Goal: Information Seeking & Learning: Check status

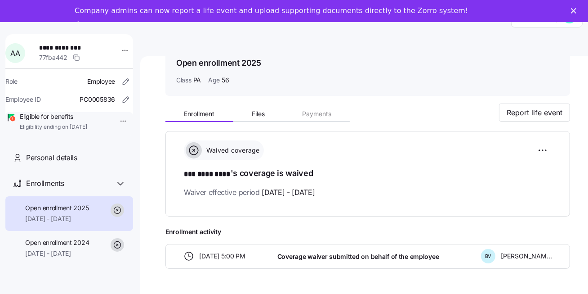
scroll to position [27, 0]
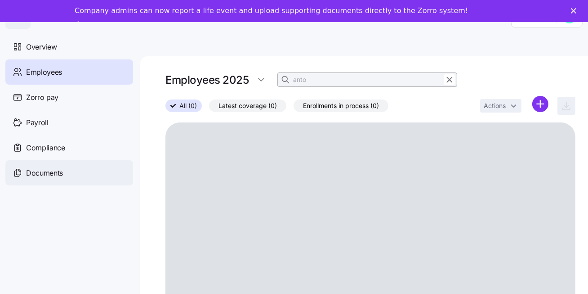
drag, startPoint x: 57, startPoint y: 177, endPoint x: 59, endPoint y: 172, distance: 5.0
click at [59, 172] on span "Documents" at bounding box center [44, 172] width 37 height 11
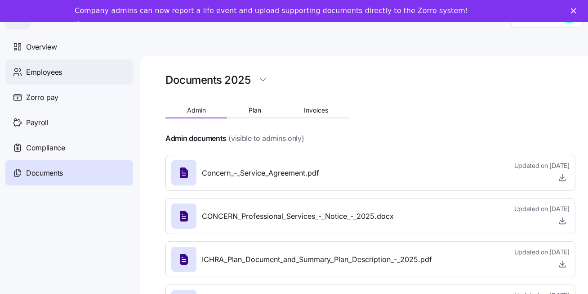
click at [51, 71] on span "Employees" at bounding box center [44, 72] width 36 height 11
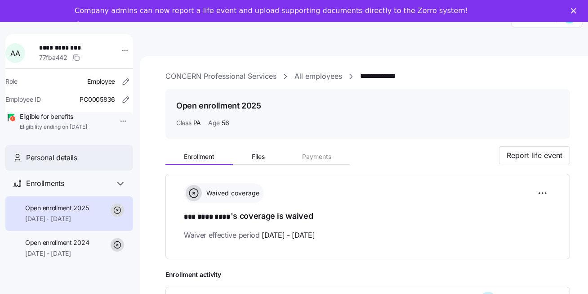
click at [54, 163] on span "Personal details" at bounding box center [51, 157] width 51 height 11
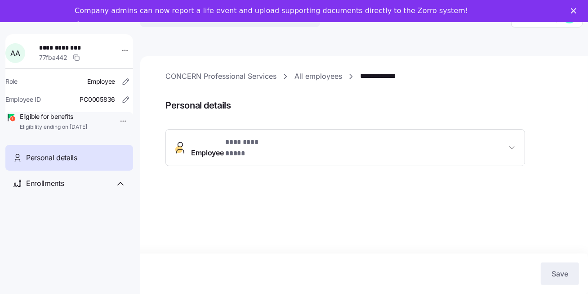
click at [376, 141] on span "Employee * *** ********* *" at bounding box center [349, 148] width 316 height 22
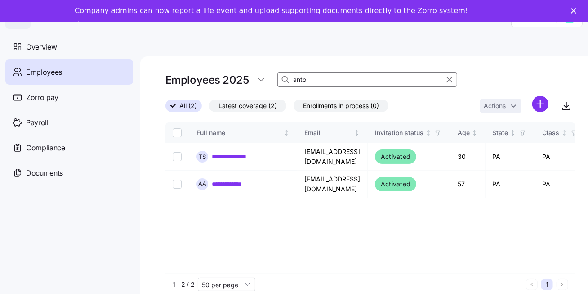
click at [314, 80] on input "anto" at bounding box center [367, 79] width 180 height 14
type input "a"
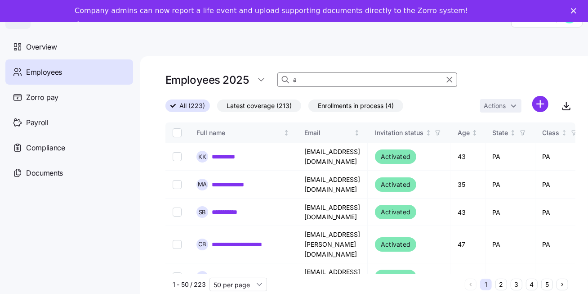
click at [321, 80] on input "a" at bounding box center [367, 79] width 180 height 14
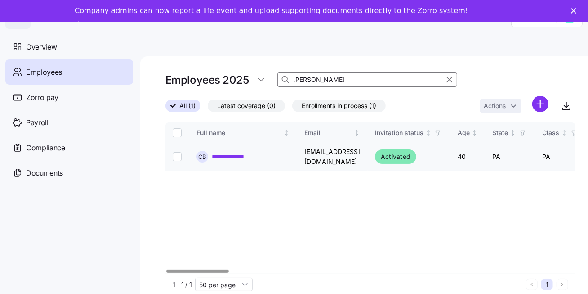
type input "blum"
click at [215, 158] on link "**********" at bounding box center [236, 156] width 49 height 9
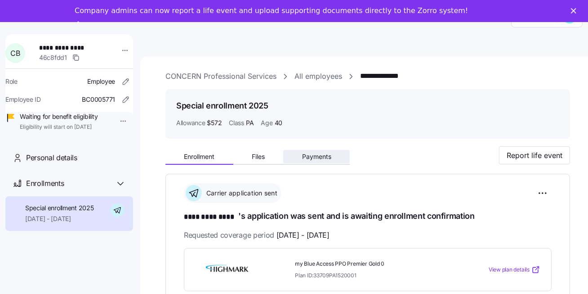
click at [318, 160] on button "Payments" at bounding box center [316, 156] width 67 height 13
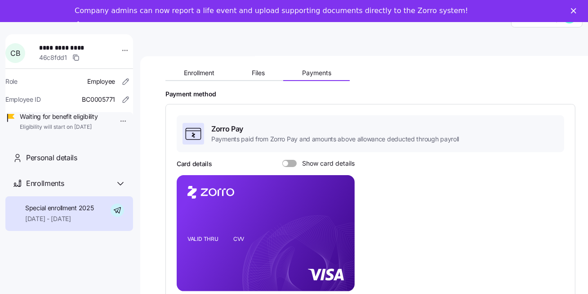
scroll to position [57, 0]
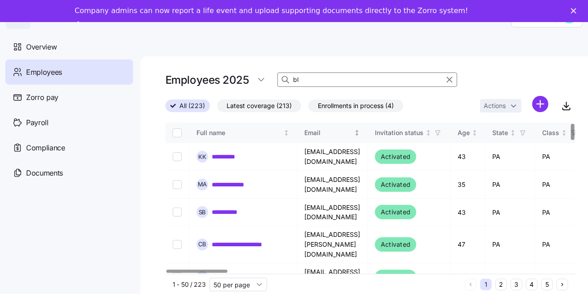
type input "b"
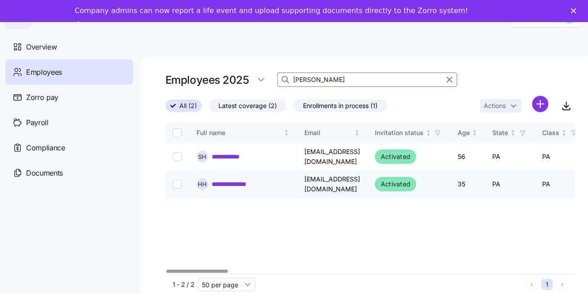
type input "hughes"
click at [245, 187] on link "**********" at bounding box center [237, 183] width 50 height 9
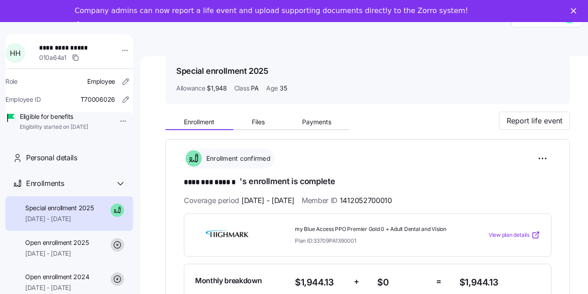
scroll to position [62, 0]
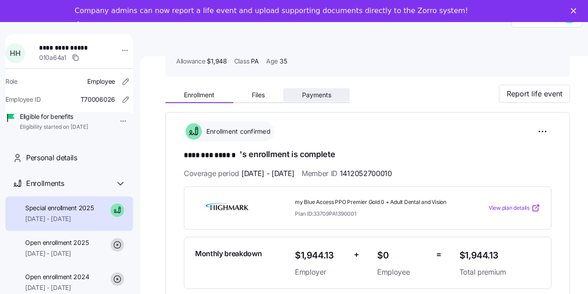
click at [327, 95] on span "Payments" at bounding box center [316, 95] width 29 height 6
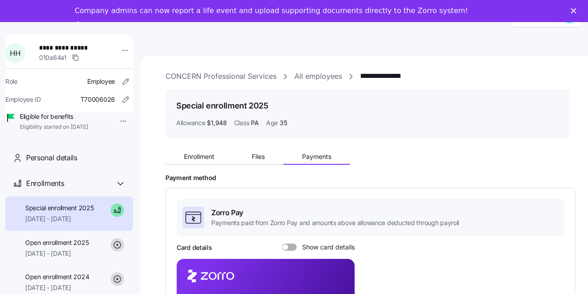
click at [213, 71] on link "CONCERN Professional Services" at bounding box center [220, 76] width 111 height 11
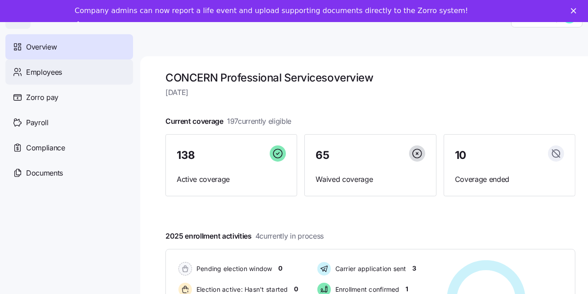
click at [76, 74] on div "Employees" at bounding box center [69, 71] width 128 height 25
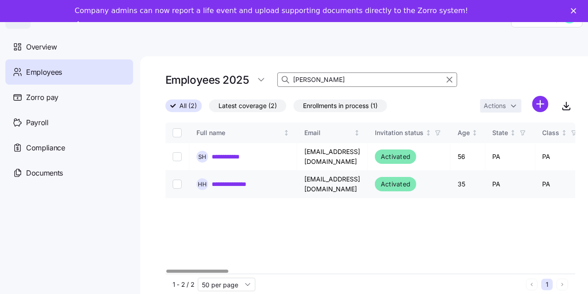
click at [217, 182] on link "**********" at bounding box center [237, 183] width 50 height 9
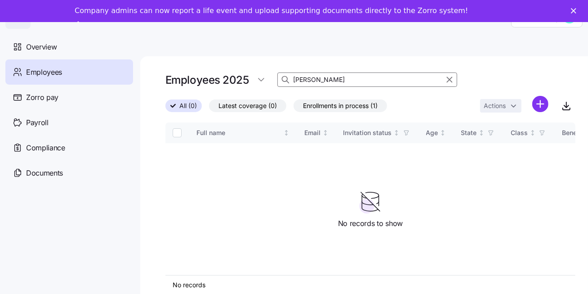
drag, startPoint x: 331, startPoint y: 79, endPoint x: 290, endPoint y: 81, distance: 41.0
click at [290, 81] on div "hughes" at bounding box center [367, 79] width 180 height 14
type input "[PERSON_NAME]"
type input "h"
type input "perez"
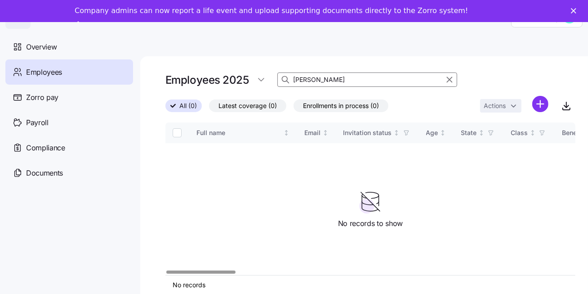
click at [44, 72] on span "Employees" at bounding box center [44, 72] width 36 height 11
click at [320, 82] on input "perez" at bounding box center [367, 79] width 180 height 14
click at [184, 100] on span "All (0)" at bounding box center [188, 106] width 18 height 12
click at [165, 108] on input "All (0)" at bounding box center [165, 108] width 0 height 0
click at [179, 104] on span "All (0)" at bounding box center [188, 106] width 18 height 12
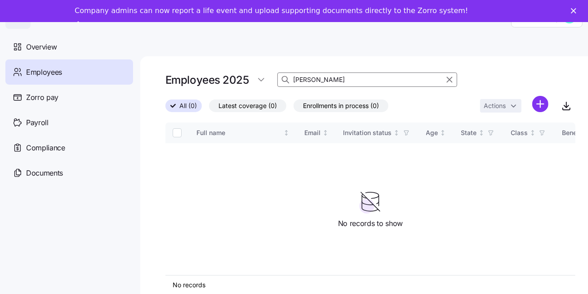
click at [165, 108] on input "All (0)" at bounding box center [165, 108] width 0 height 0
click at [55, 80] on div "Employees" at bounding box center [69, 71] width 128 height 25
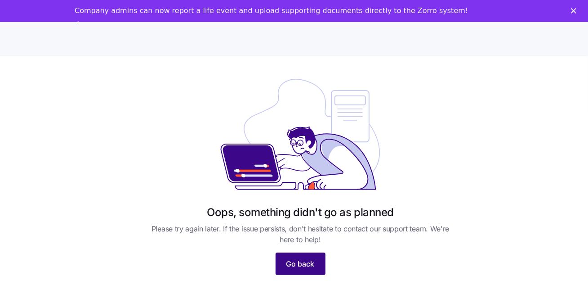
click at [287, 267] on button "Go back" at bounding box center [301, 263] width 50 height 22
click at [284, 267] on button "Go back" at bounding box center [301, 263] width 50 height 22
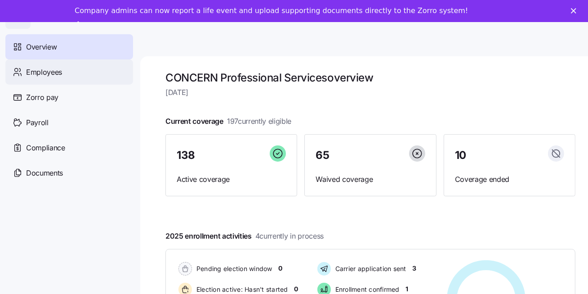
click at [67, 77] on div "Employees" at bounding box center [69, 71] width 128 height 25
click at [47, 71] on span "Employees" at bounding box center [44, 72] width 36 height 11
click at [52, 70] on span "Employees" at bounding box center [44, 72] width 36 height 11
click at [67, 75] on div "Employees" at bounding box center [69, 71] width 128 height 25
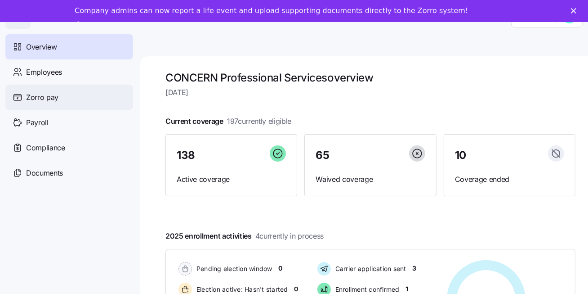
click at [49, 96] on span "Zorro pay" at bounding box center [42, 97] width 32 height 11
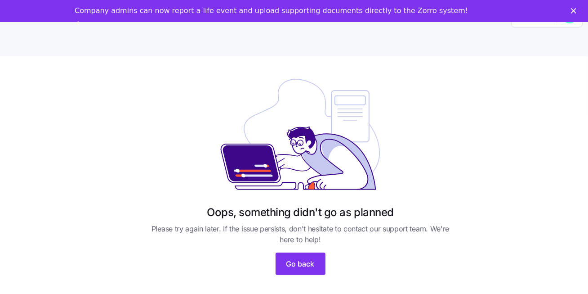
click at [573, 9] on div "Company admins can now report a life event and upload supporting documents dire…" at bounding box center [294, 19] width 588 height 30
click at [573, 11] on icon "Close" at bounding box center [573, 10] width 5 height 5
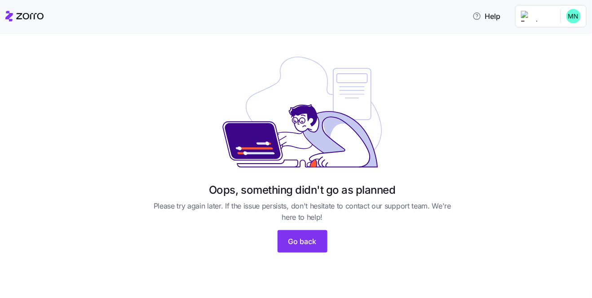
click at [518, 15] on html "Help Oops, something didn't go as planned Please try again later. If the issue …" at bounding box center [296, 146] width 592 height 293
click at [517, 16] on html "Help Oops, something didn't go as planned Please try again later. If the issue …" at bounding box center [296, 146] width 592 height 293
click at [31, 21] on icon at bounding box center [24, 16] width 38 height 11
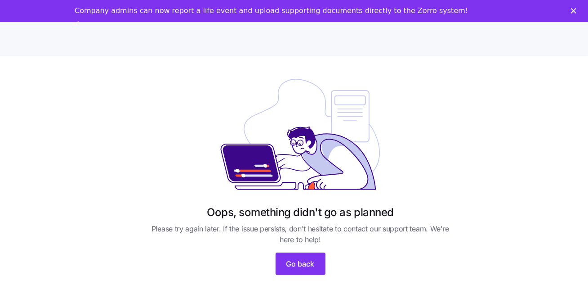
click at [427, 270] on div "Oops, something didn't go as planned Please try again later. If the issue persi…" at bounding box center [300, 173] width 309 height 204
click at [321, 268] on button "Go back" at bounding box center [301, 263] width 50 height 22
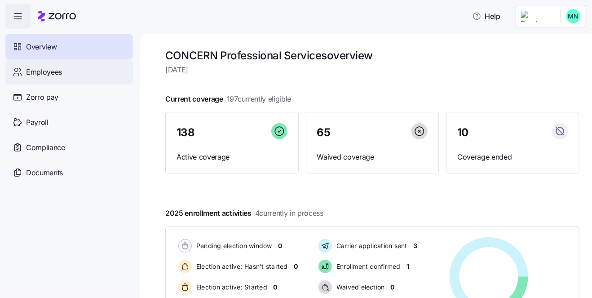
click at [29, 70] on span "Employees" at bounding box center [44, 72] width 36 height 11
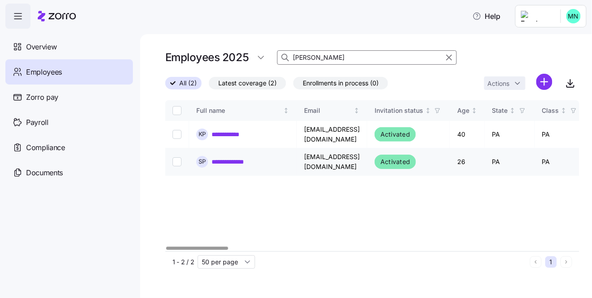
click at [244, 163] on link "**********" at bounding box center [236, 161] width 49 height 9
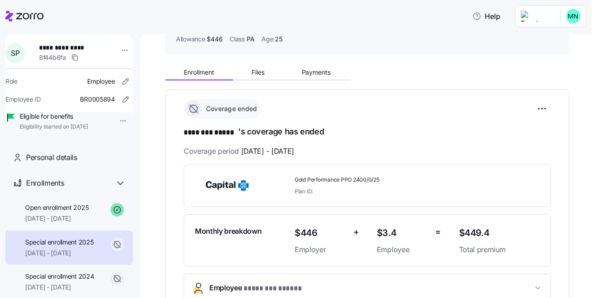
scroll to position [31, 0]
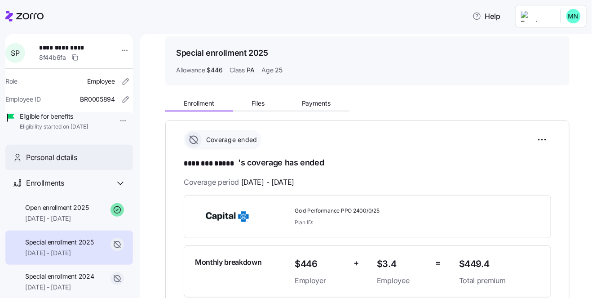
click at [40, 163] on span "Personal details" at bounding box center [51, 157] width 51 height 11
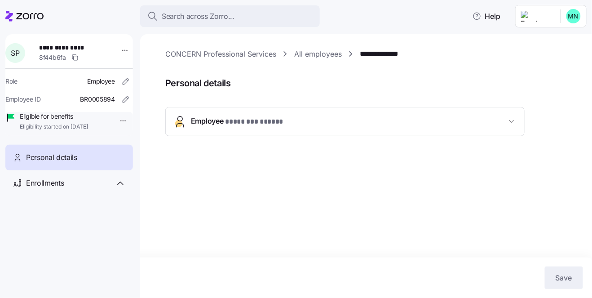
click at [478, 133] on button "Employee * ******** ***** *" at bounding box center [345, 121] width 359 height 28
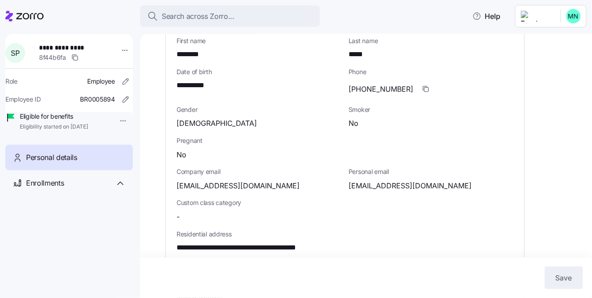
scroll to position [186, 0]
